Goal: Information Seeking & Learning: Understand process/instructions

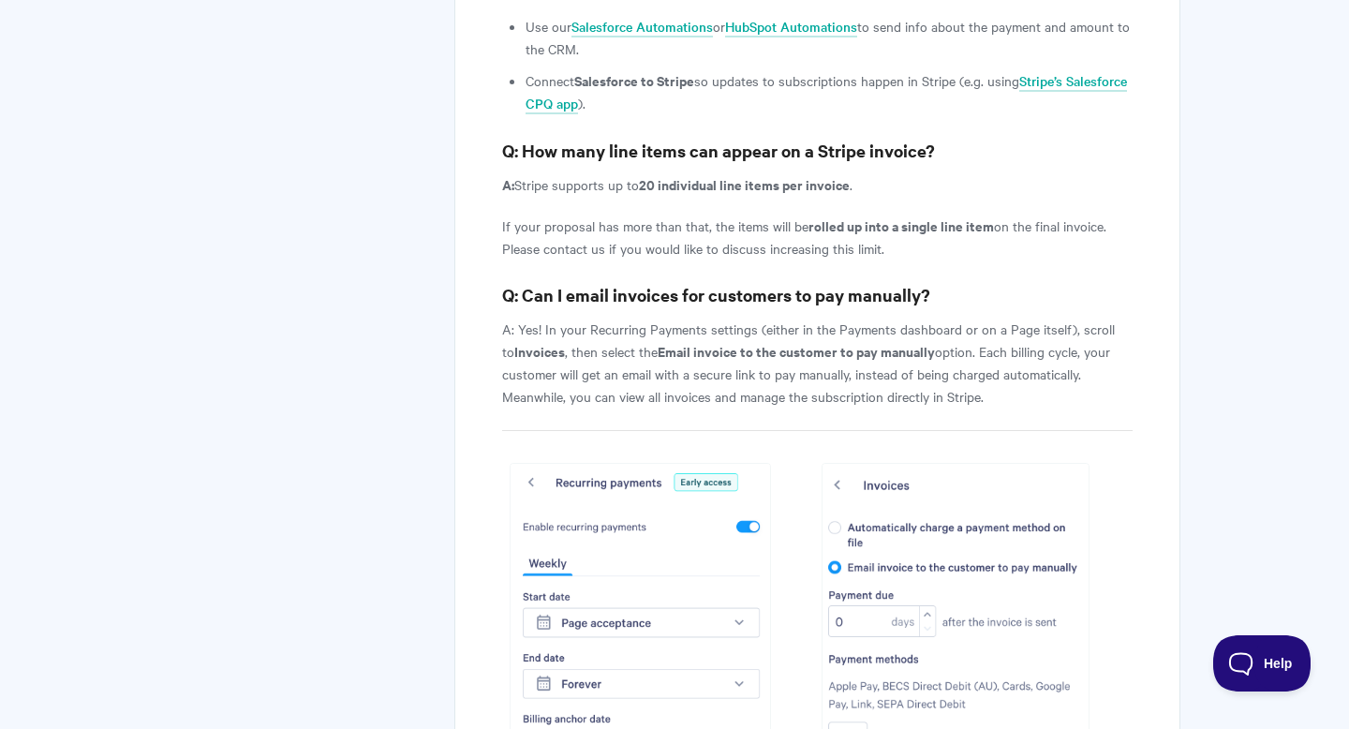
scroll to position [7748, 0]
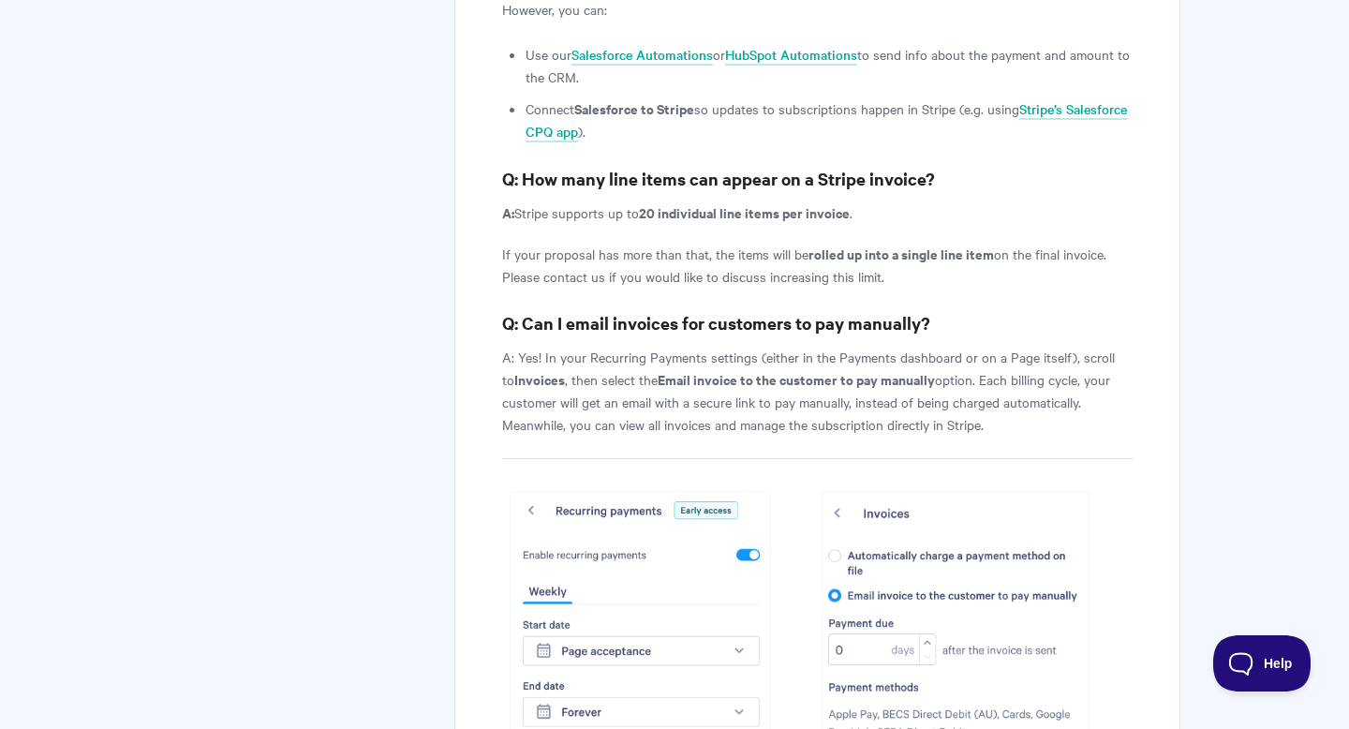
click at [887, 360] on p "A: Yes! In your Recurring Payments settings (either in the Payments dashboard o…" at bounding box center [817, 391] width 631 height 90
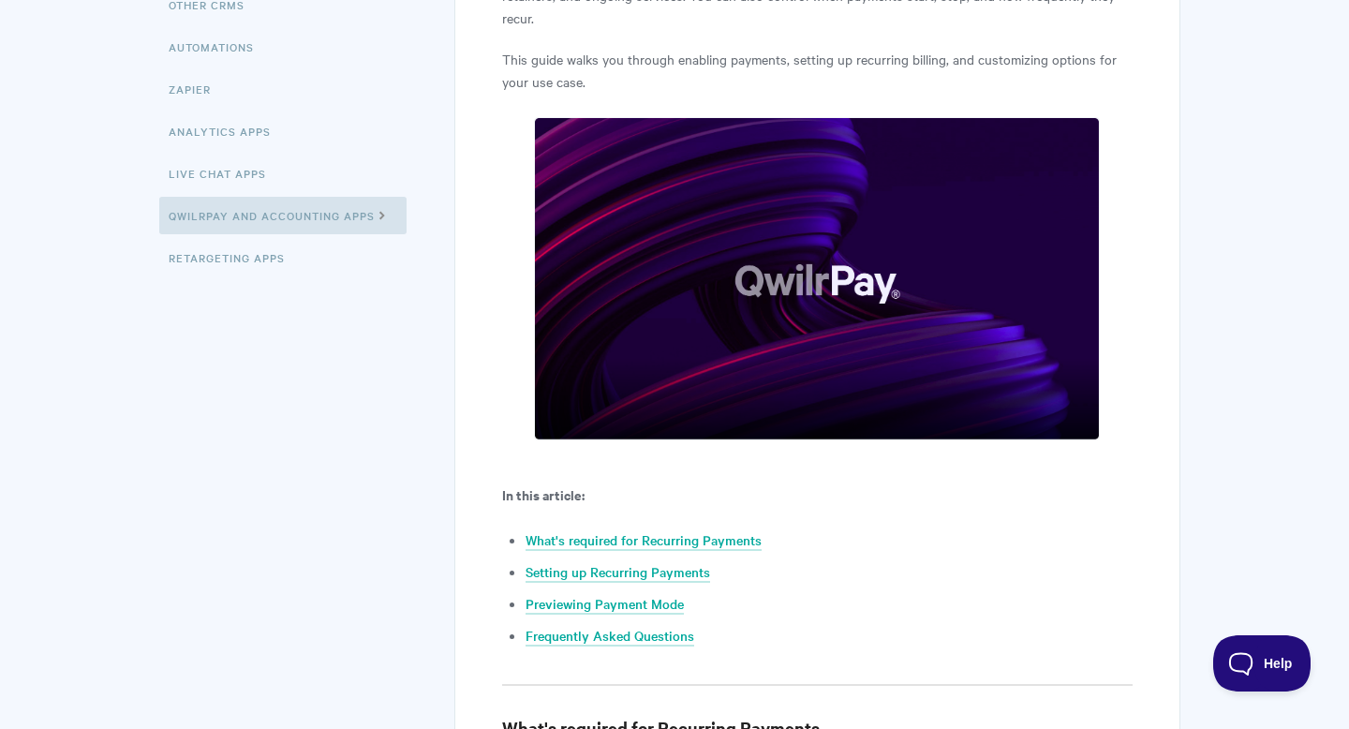
scroll to position [0, 0]
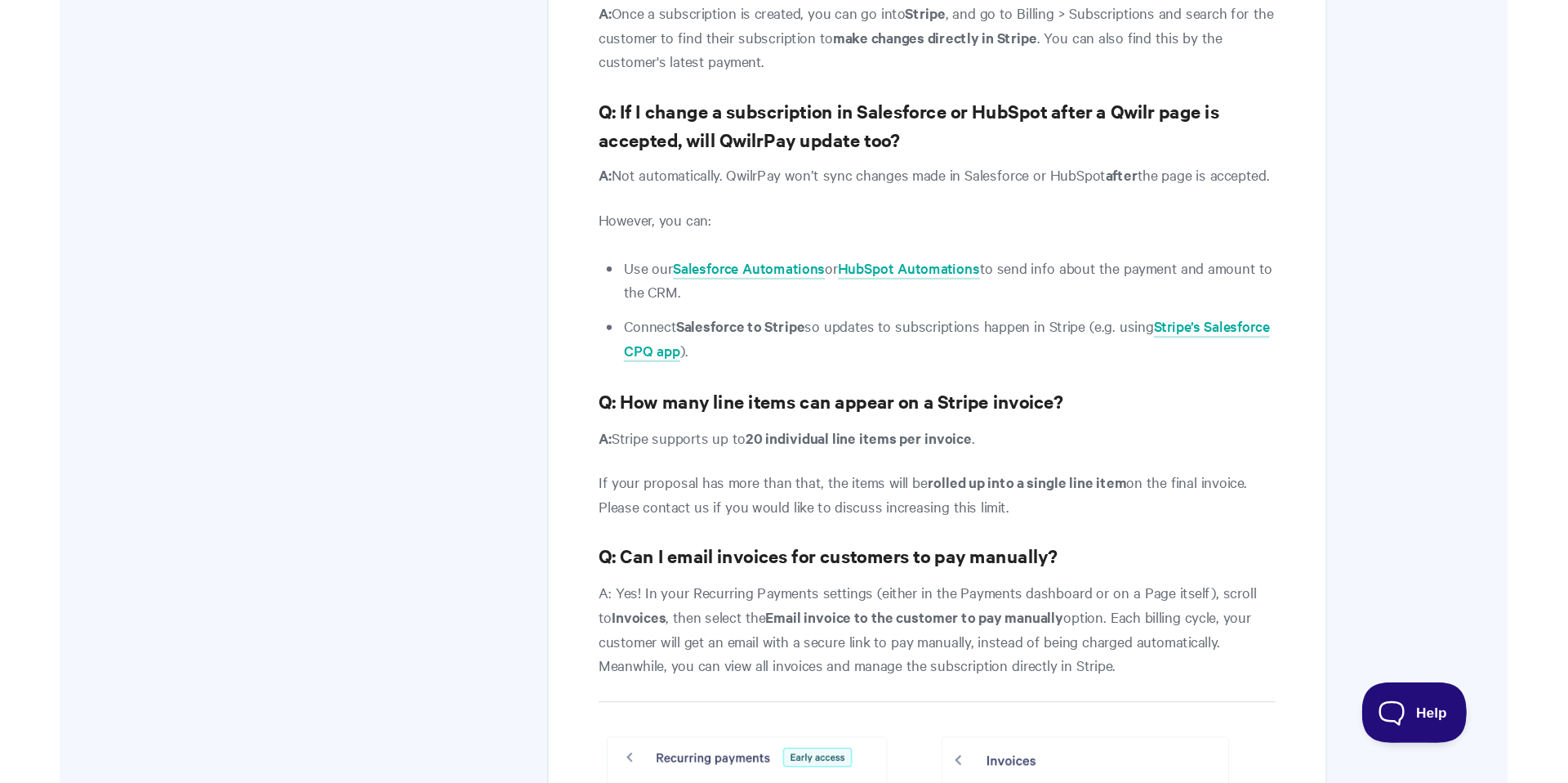
scroll to position [6601, 0]
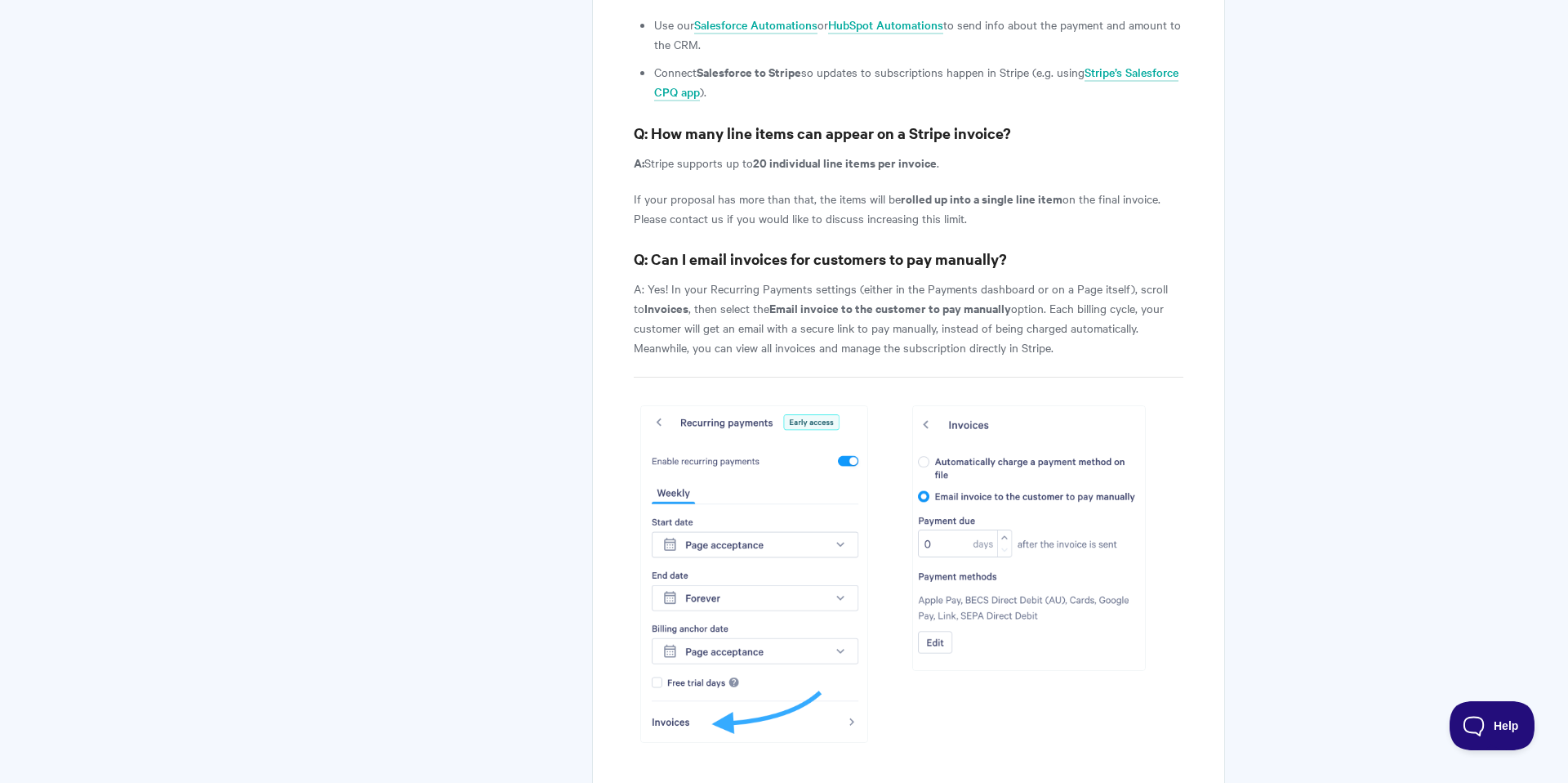
scroll to position [6853, 0]
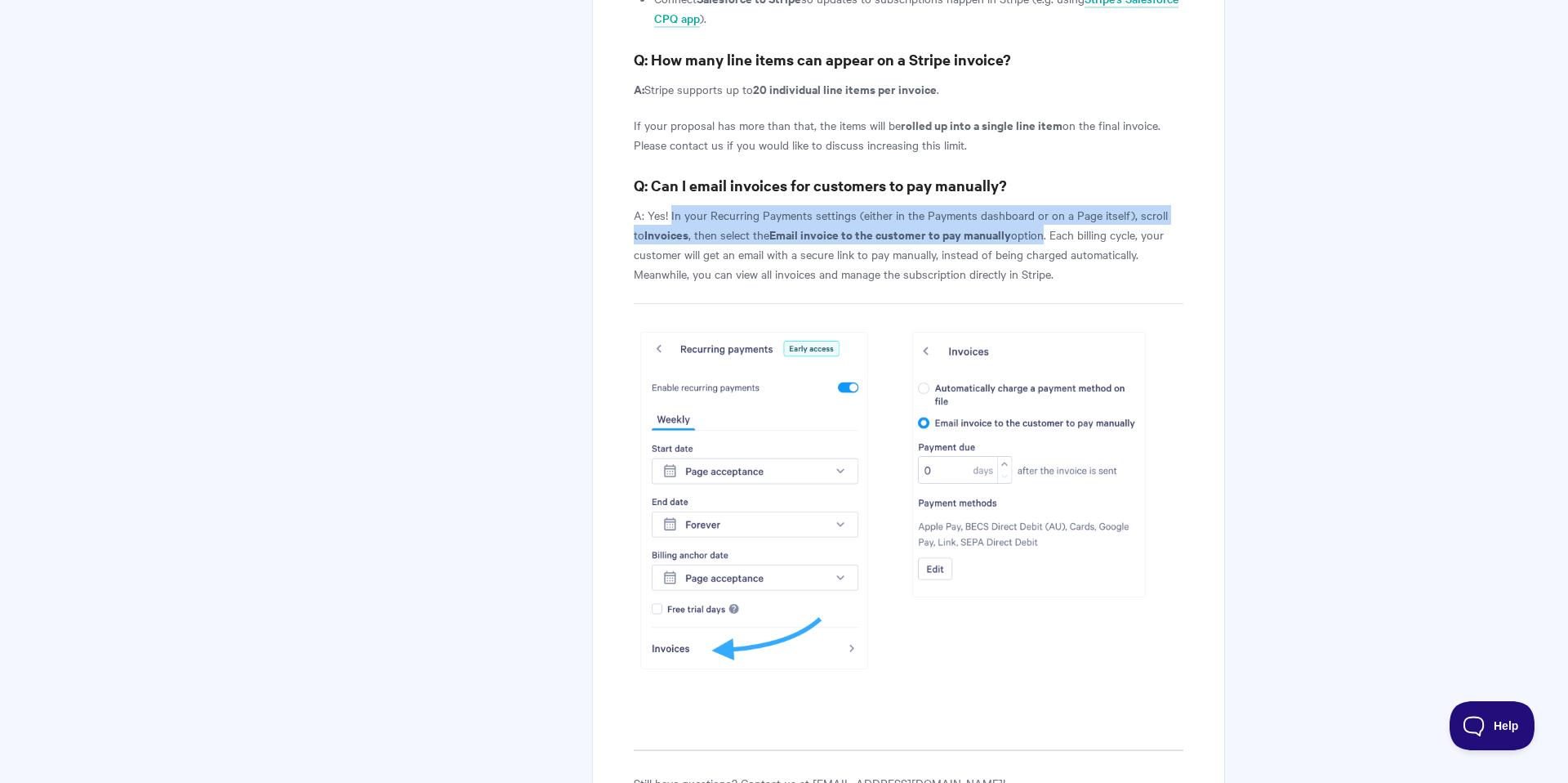
drag, startPoint x: 670, startPoint y: 171, endPoint x: 1036, endPoint y: 195, distance: 366.8
click at [1036, 205] on p "A: Yes! In your Recurring Payments settings (either in the Payments dashboard o…" at bounding box center [908, 244] width 550 height 78
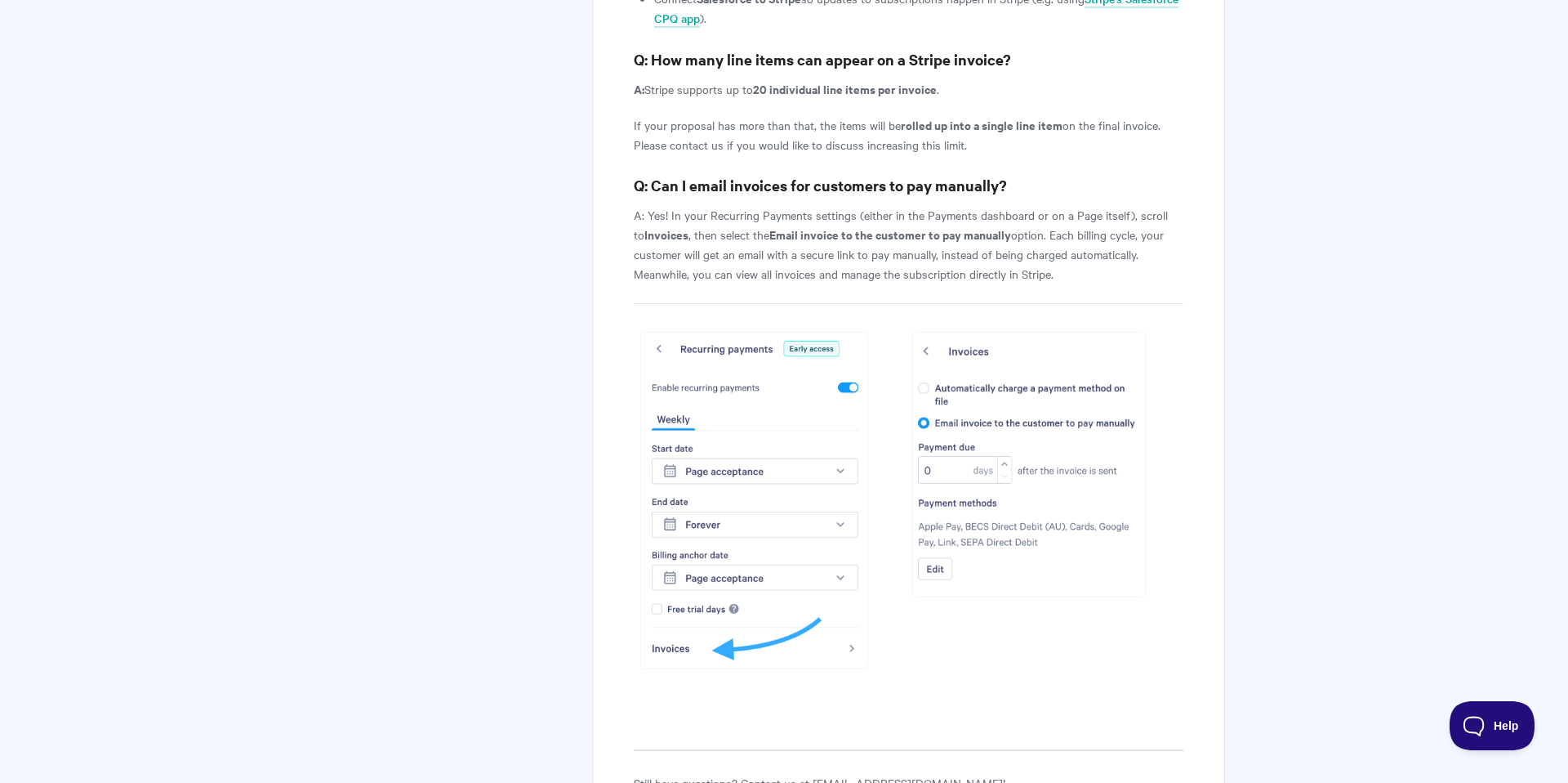
click at [804, 235] on p "A: Yes! In your Recurring Payments settings (either in the Payments dashboard o…" at bounding box center [908, 244] width 550 height 78
drag, startPoint x: 1055, startPoint y: 234, endPoint x: 736, endPoint y: 237, distance: 319.0
click at [736, 237] on p "A: Yes! In your Recurring Payments settings (either in the Payments dashboard o…" at bounding box center [908, 244] width 550 height 78
copy p "view all invoices and manage the subscription directly in Stripe."
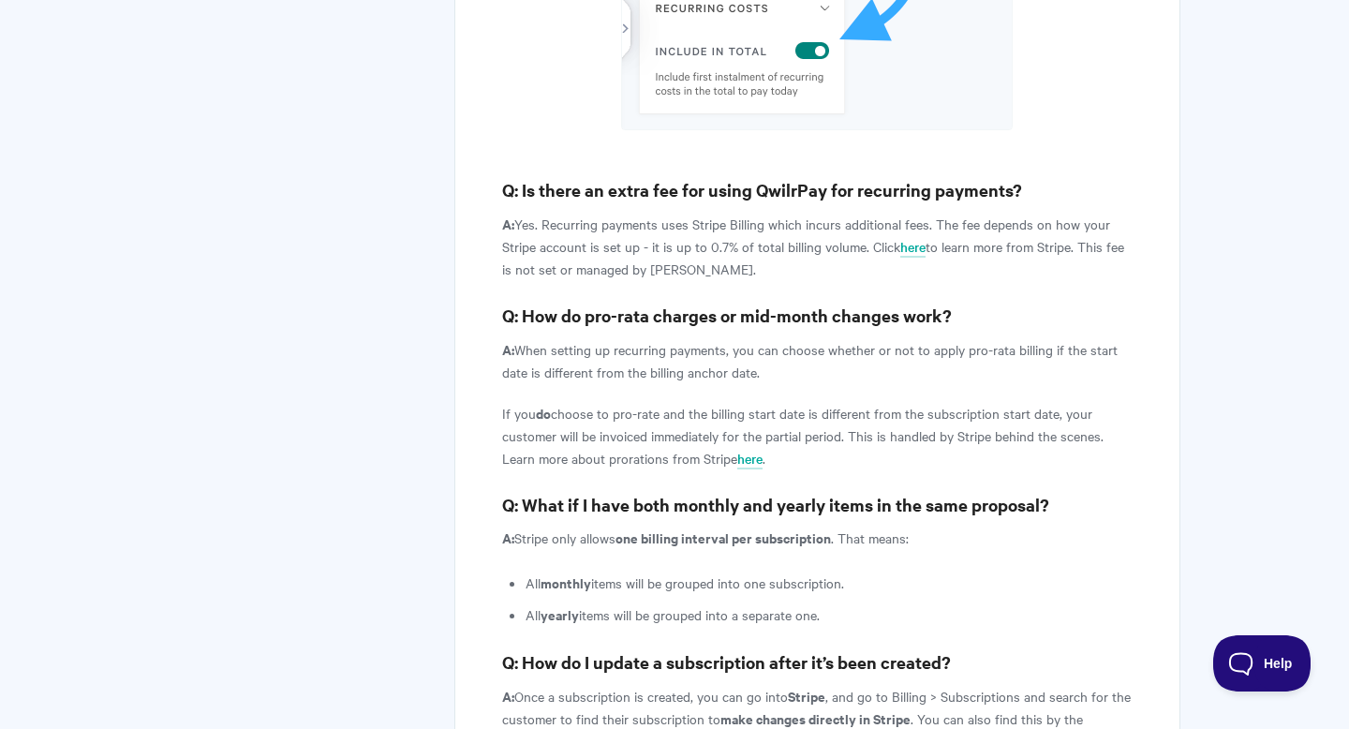
scroll to position [7514, 0]
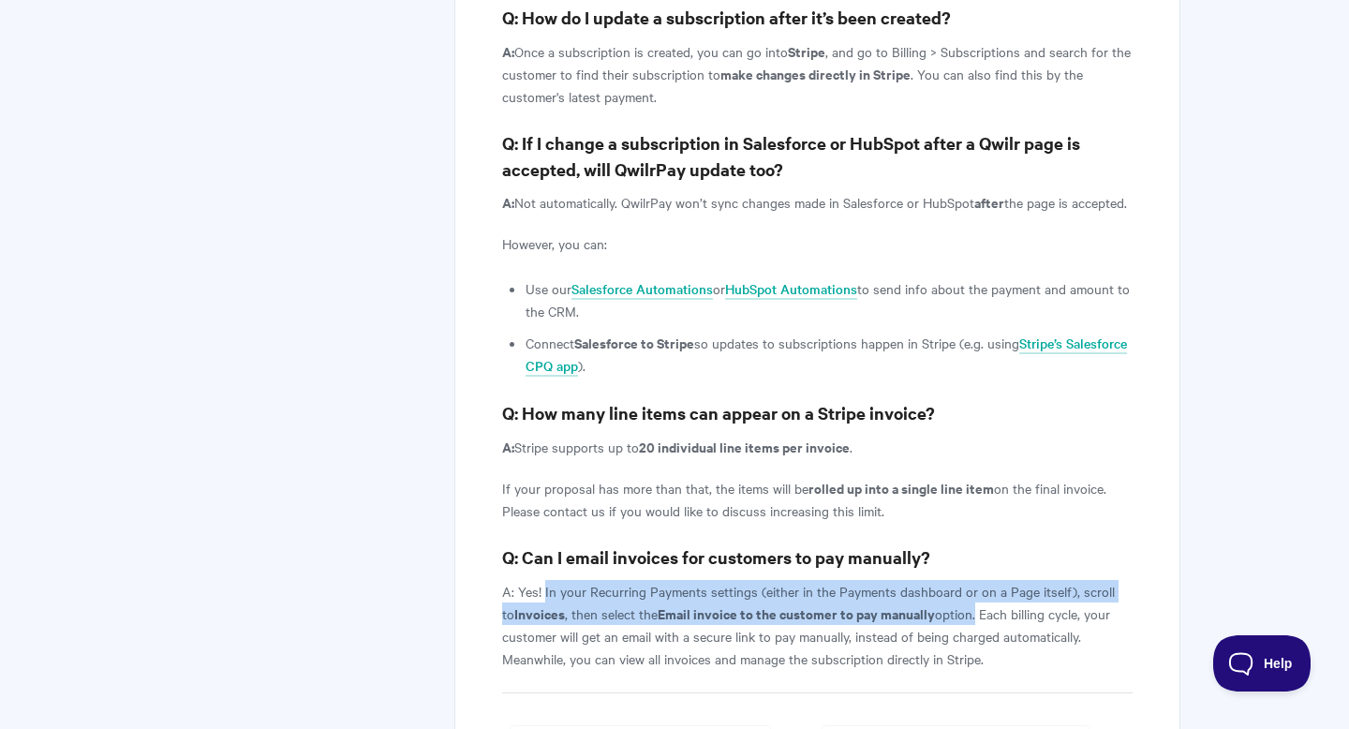
drag, startPoint x: 966, startPoint y: 568, endPoint x: 543, endPoint y: 540, distance: 424.5
click at [543, 580] on p "A: Yes! In your Recurring Payments settings (either in the Payments dashboard o…" at bounding box center [817, 625] width 631 height 90
copy p "In your Recurring Payments settings (either in the Payments dashboard or on a P…"
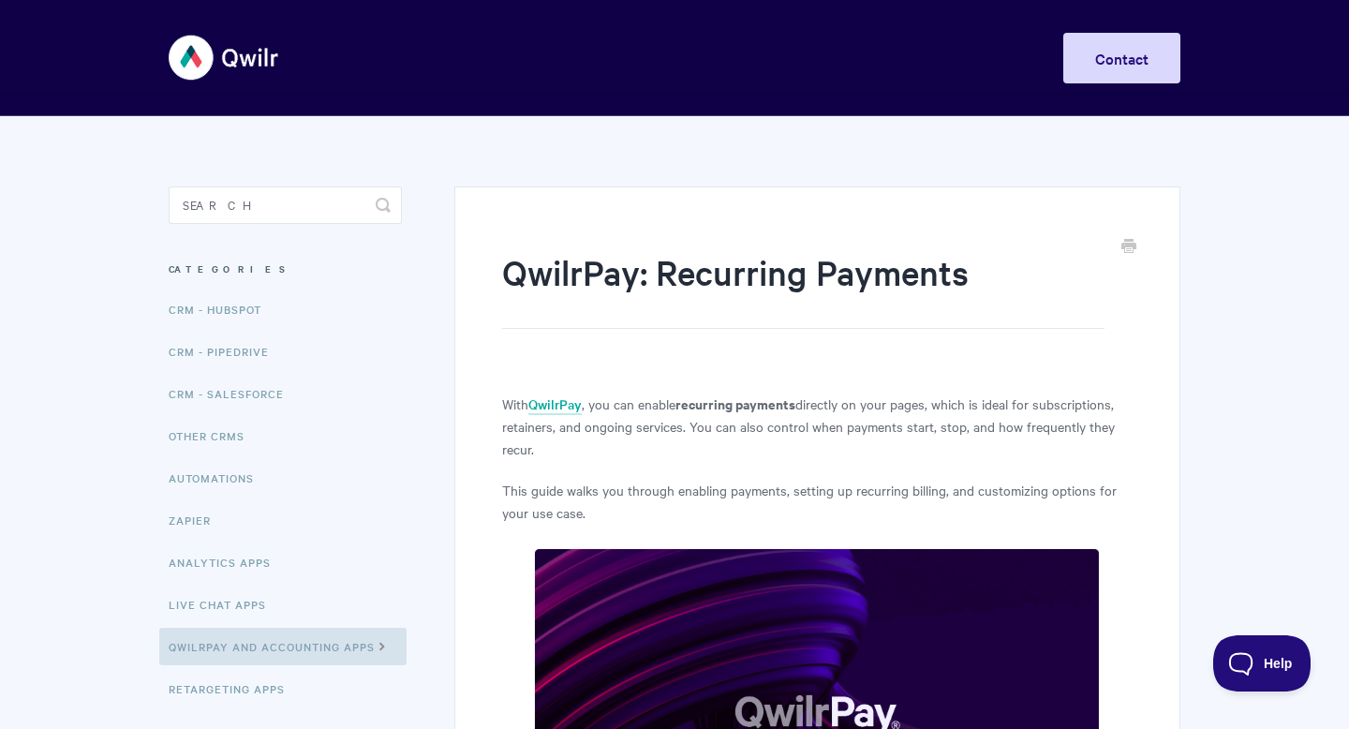
click at [578, 268] on h1 "QwilrPay: Recurring Payments" at bounding box center [803, 288] width 603 height 81
click at [546, 398] on link "QwilrPay" at bounding box center [555, 405] width 53 height 21
